Goal: Transaction & Acquisition: Purchase product/service

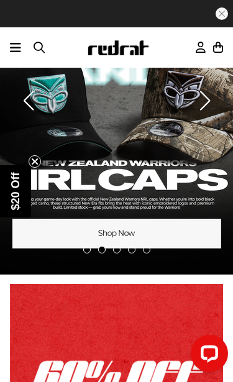
click at [19, 50] on icon at bounding box center [15, 47] width 11 height 15
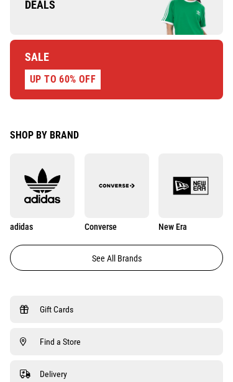
click at [191, 75] on link "Sale UP TO 60% OFF" at bounding box center [116, 70] width 213 height 60
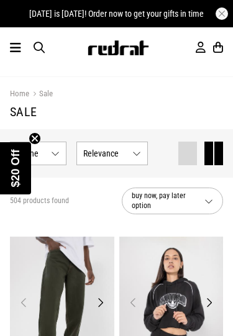
click at [44, 152] on span "Refine s" at bounding box center [31, 154] width 29 height 10
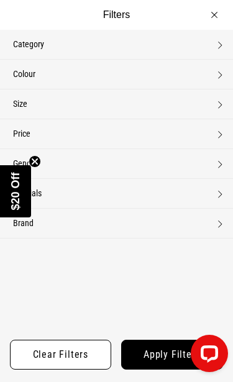
scroll to position [108, 0]
click at [30, 160] on circle "Close teaser" at bounding box center [35, 161] width 12 height 12
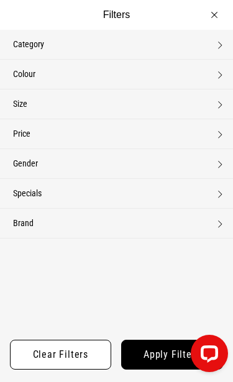
scroll to position [0, 0]
click at [216, 44] on button "Category None selected" at bounding box center [116, 44] width 233 height 29
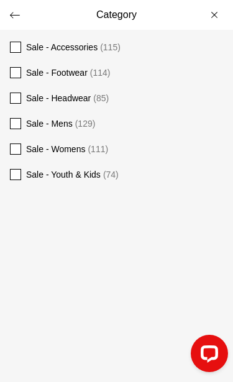
click at [179, 75] on span "Sale - Footwear (114)" at bounding box center [124, 72] width 197 height 15
click at [9, 9] on button "Category" at bounding box center [116, 15] width 233 height 30
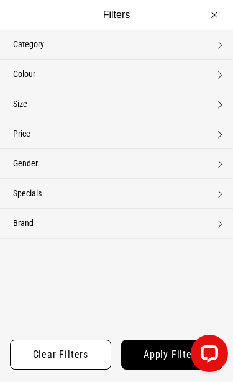
click at [221, 103] on button "Size None selected" at bounding box center [116, 104] width 233 height 29
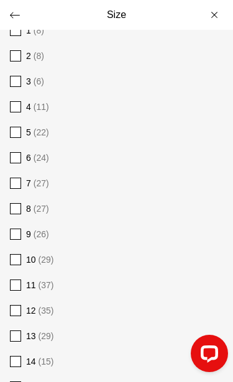
click at [9, 12] on button "Size" at bounding box center [116, 15] width 233 height 30
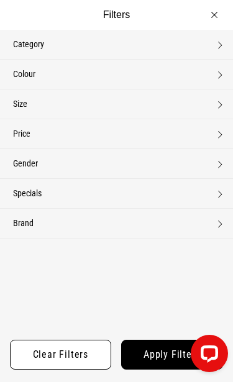
click at [157, 336] on button "Apply filters" at bounding box center [172, 355] width 103 height 30
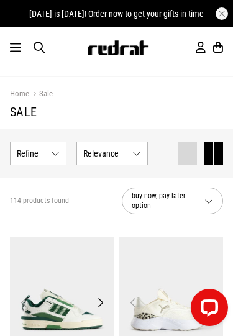
click at [131, 155] on button "Relevance" at bounding box center [111, 154] width 71 height 24
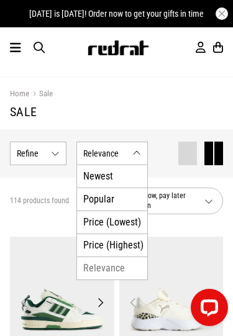
click at [110, 221] on li "Price (Lowest)" at bounding box center [112, 222] width 70 height 23
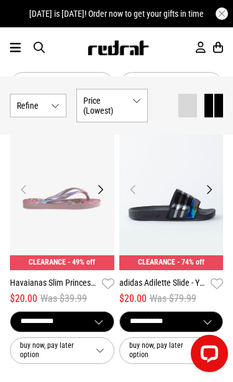
click at [58, 106] on button "Show Refine s" at bounding box center [38, 106] width 57 height 24
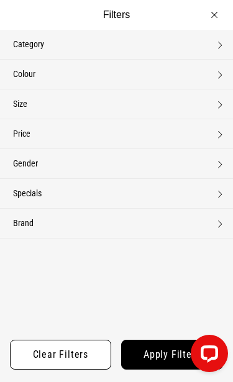
click at [100, 164] on button "Gender None selected" at bounding box center [116, 163] width 233 height 29
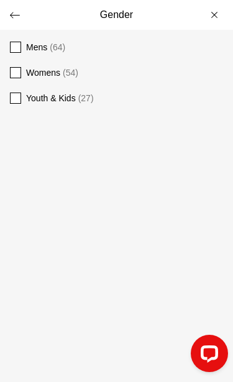
click at [53, 96] on span "Youth & Kids" at bounding box center [51, 98] width 50 height 10
click at [21, 16] on button "Gender" at bounding box center [116, 15] width 233 height 30
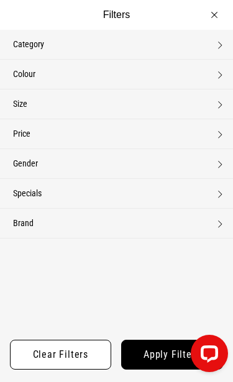
click at [147, 336] on button "Apply filters" at bounding box center [172, 355] width 103 height 30
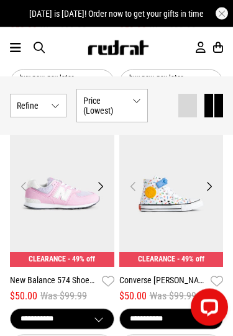
click at [99, 183] on button "Next" at bounding box center [101, 187] width 16 height 15
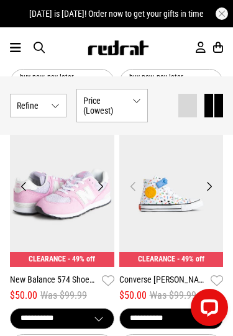
click at [101, 179] on button "Next" at bounding box center [101, 186] width 16 height 15
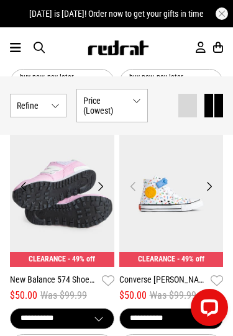
click at [99, 179] on button "Next" at bounding box center [101, 186] width 16 height 15
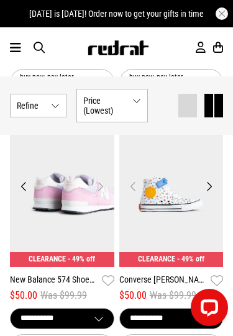
click at [101, 180] on button "Next" at bounding box center [101, 186] width 16 height 15
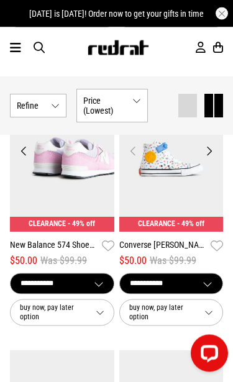
scroll to position [1753, 0]
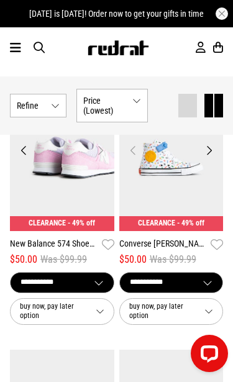
click at [88, 273] on select "**********" at bounding box center [62, 283] width 103 height 20
click at [50, 103] on button "Show Refine s" at bounding box center [38, 106] width 57 height 24
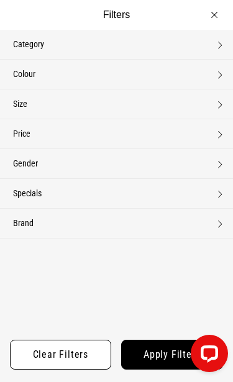
scroll to position [0, 0]
click at [212, 16] on button "Filters" at bounding box center [116, 15] width 233 height 30
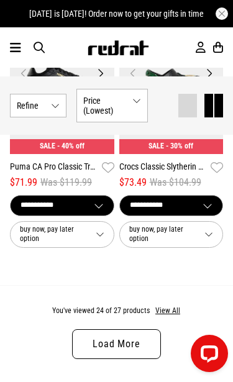
click at [166, 306] on button "View All" at bounding box center [168, 311] width 26 height 11
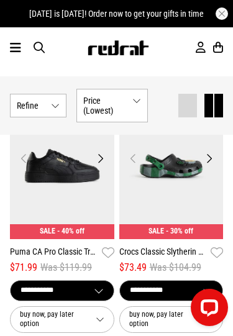
click at [12, 52] on icon at bounding box center [15, 47] width 11 height 15
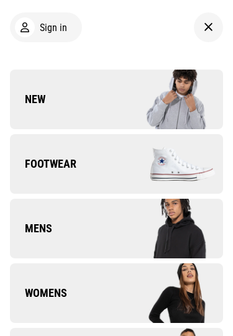
click at [177, 159] on img at bounding box center [170, 163] width 107 height 59
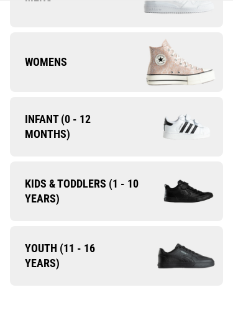
scroll to position [122, 0]
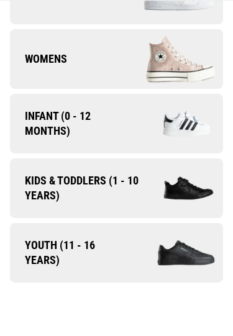
click at [195, 182] on img at bounding box center [182, 187] width 82 height 45
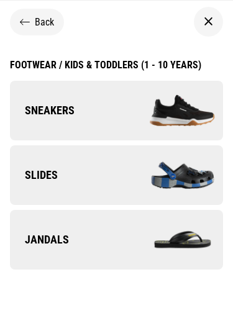
scroll to position [3, 0]
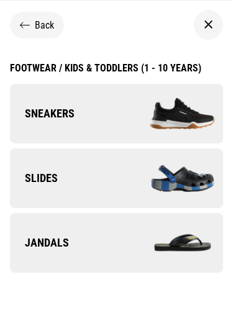
click at [207, 127] on img at bounding box center [170, 113] width 107 height 59
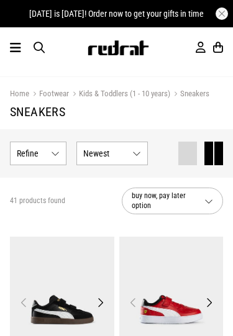
click at [132, 154] on button "Newest" at bounding box center [111, 154] width 71 height 24
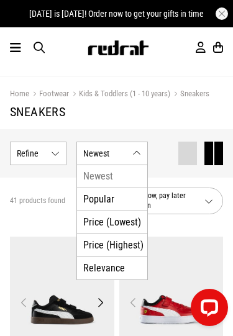
click at [124, 221] on li "Price (Lowest)" at bounding box center [112, 222] width 70 height 23
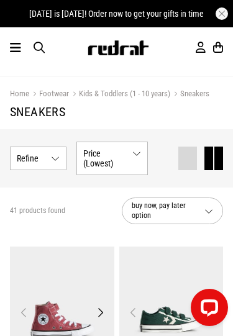
click at [55, 158] on button "Show Refine s" at bounding box center [38, 159] width 57 height 24
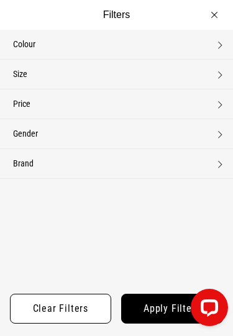
click at [165, 129] on button "Gender None selected" at bounding box center [116, 133] width 233 height 29
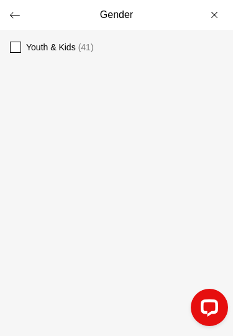
click at [17, 16] on h4 "Gender" at bounding box center [116, 15] width 233 height 30
click at [218, 14] on button "Gender" at bounding box center [116, 15] width 233 height 30
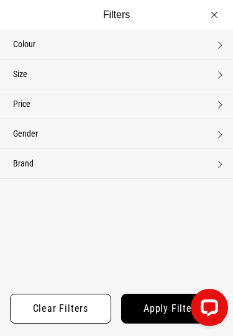
click at [220, 12] on button "Filters" at bounding box center [116, 15] width 233 height 30
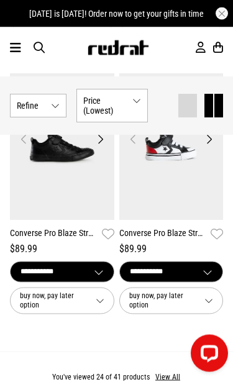
scroll to position [3089, 0]
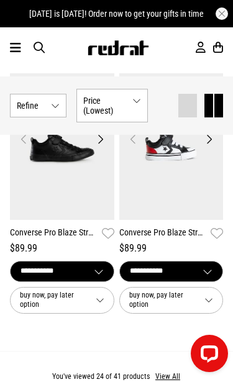
click at [224, 16] on button "button" at bounding box center [222, 13] width 12 height 12
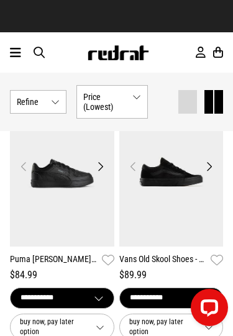
scroll to position [2788, 0]
